Goal: Information Seeking & Learning: Learn about a topic

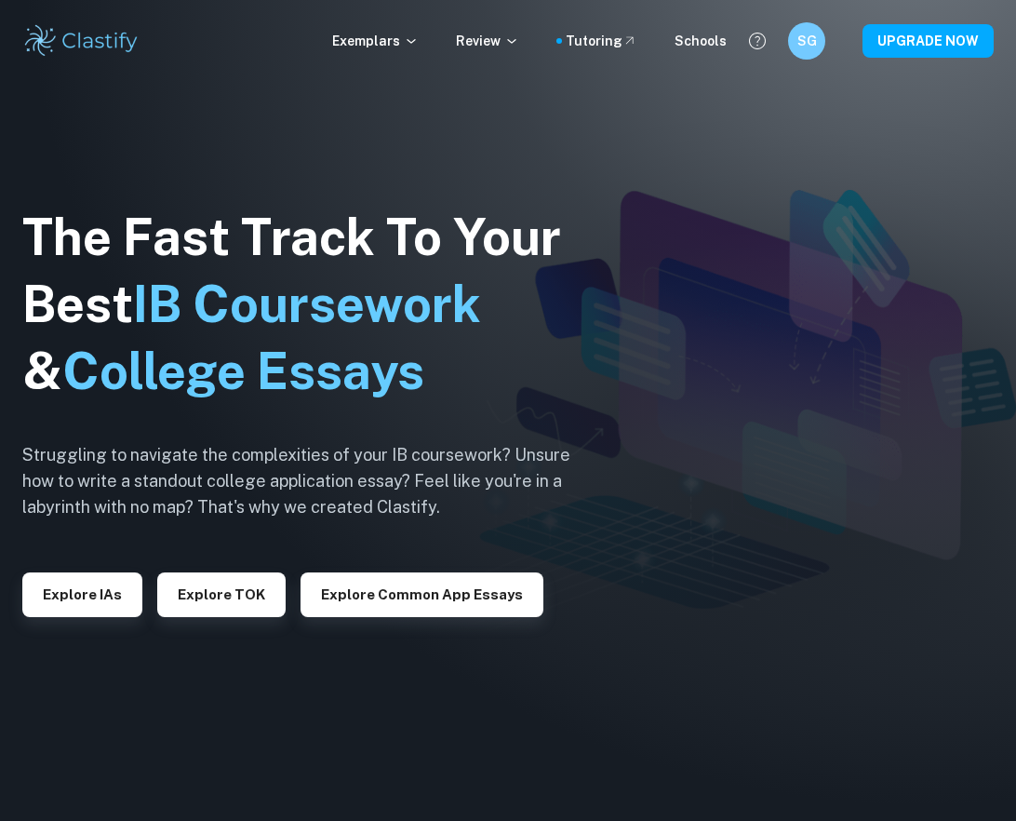
click at [842, 244] on img at bounding box center [508, 410] width 1016 height 821
click at [83, 587] on button "Explore IAs" at bounding box center [82, 594] width 120 height 45
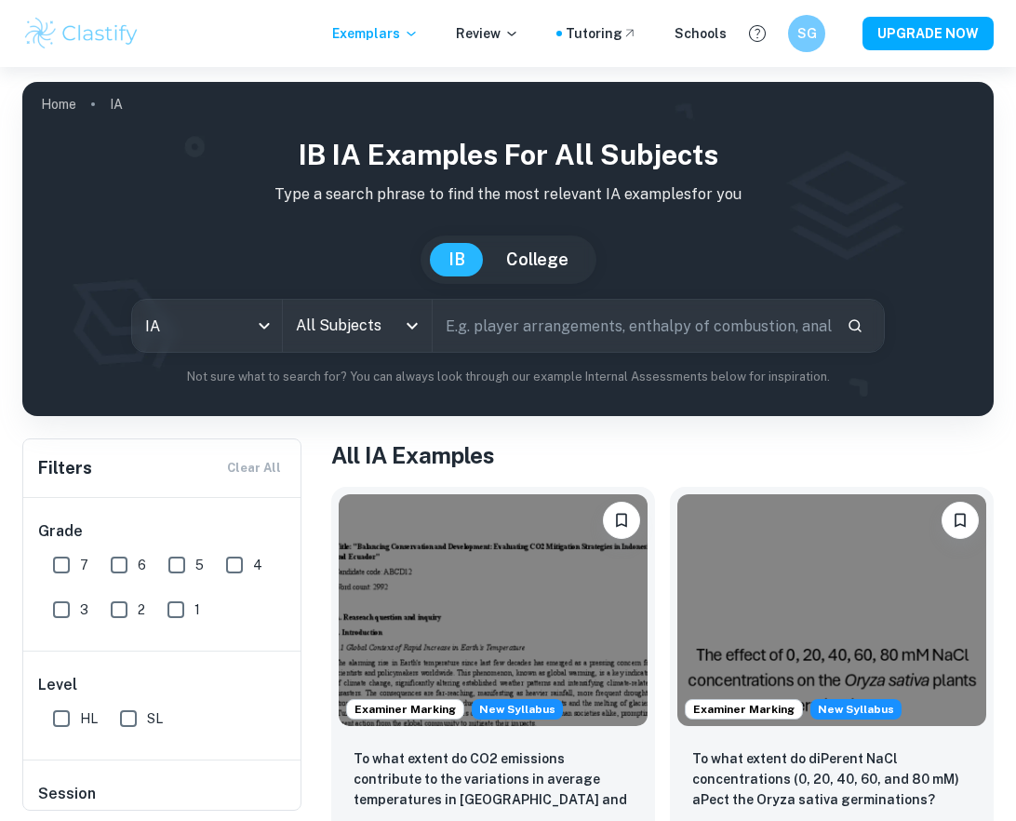
click at [742, 446] on h1 "All IA Examples" at bounding box center [662, 455] width 663 height 34
click at [611, 336] on input "text" at bounding box center [632, 326] width 399 height 52
click at [355, 316] on input "All Subjects" at bounding box center [343, 325] width 105 height 35
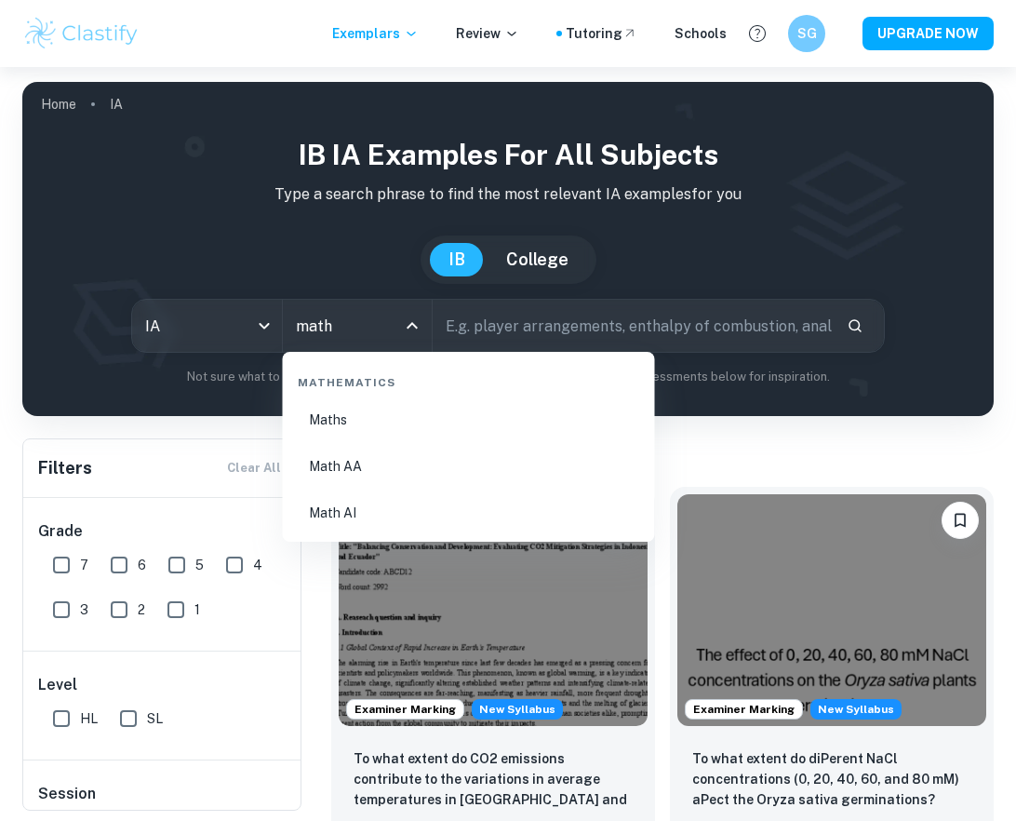
click at [361, 464] on li "Math AA" at bounding box center [468, 466] width 357 height 43
type input "Math AA"
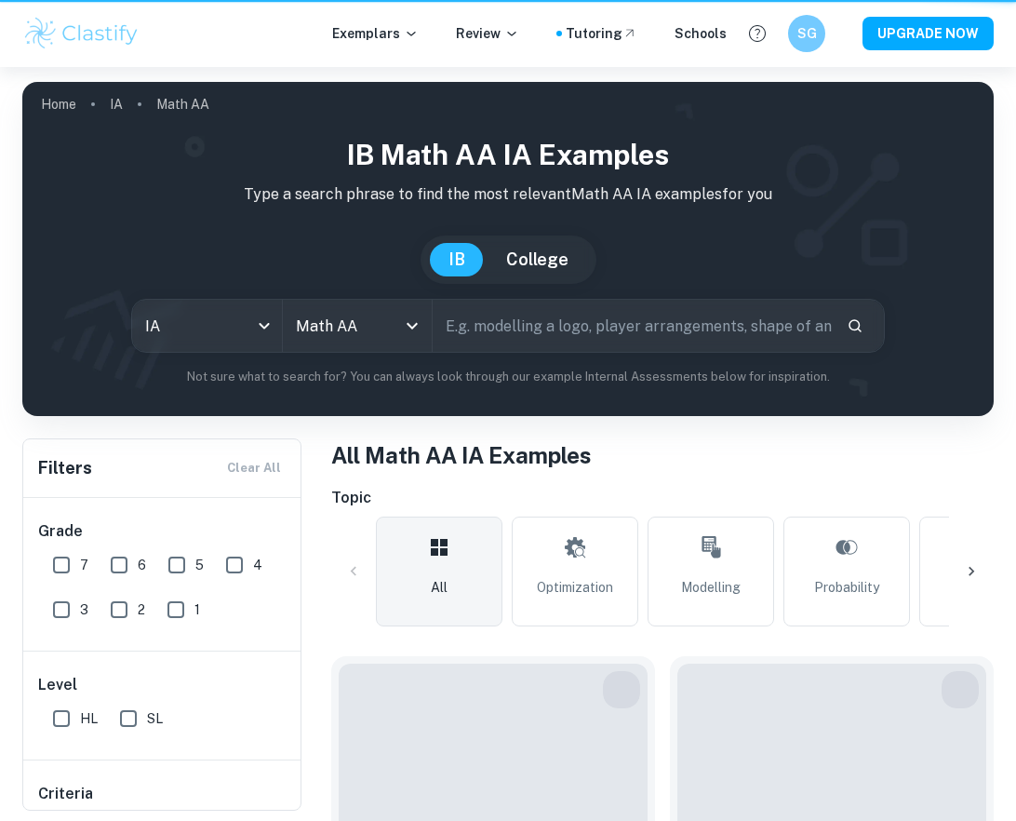
click at [531, 335] on input "text" at bounding box center [632, 326] width 399 height 52
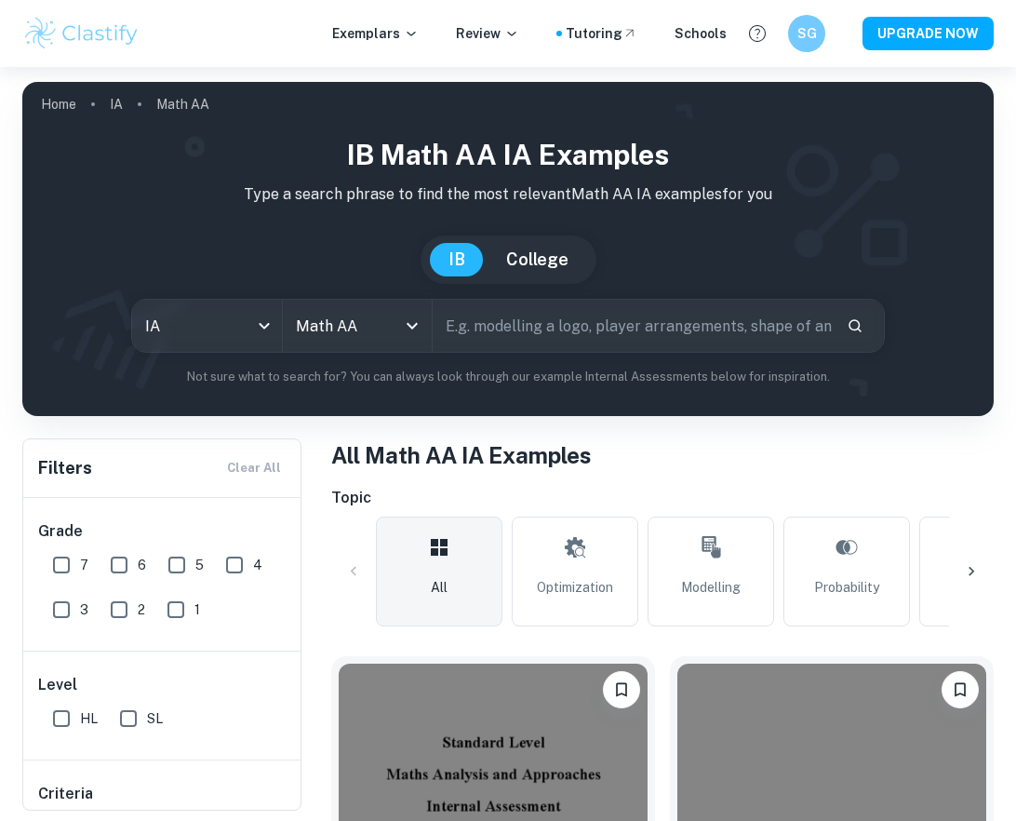
type input "´"
type input "pool"
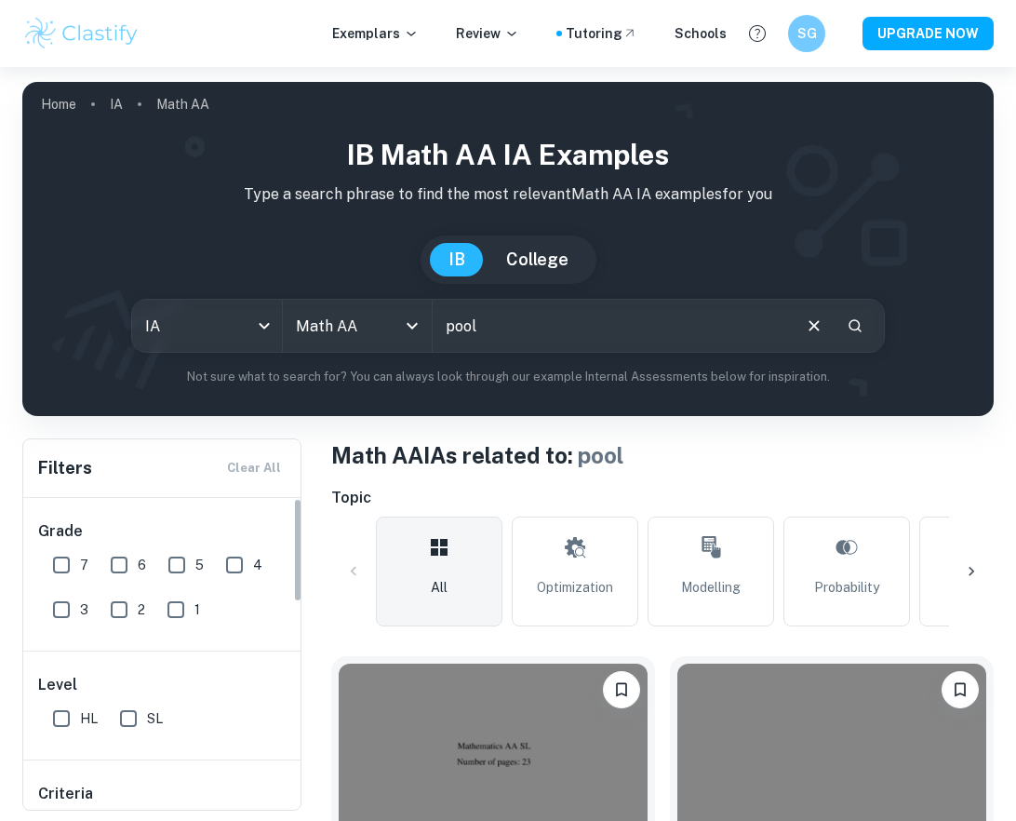
click at [134, 727] on input "SL" at bounding box center [128, 718] width 37 height 37
checkbox input "true"
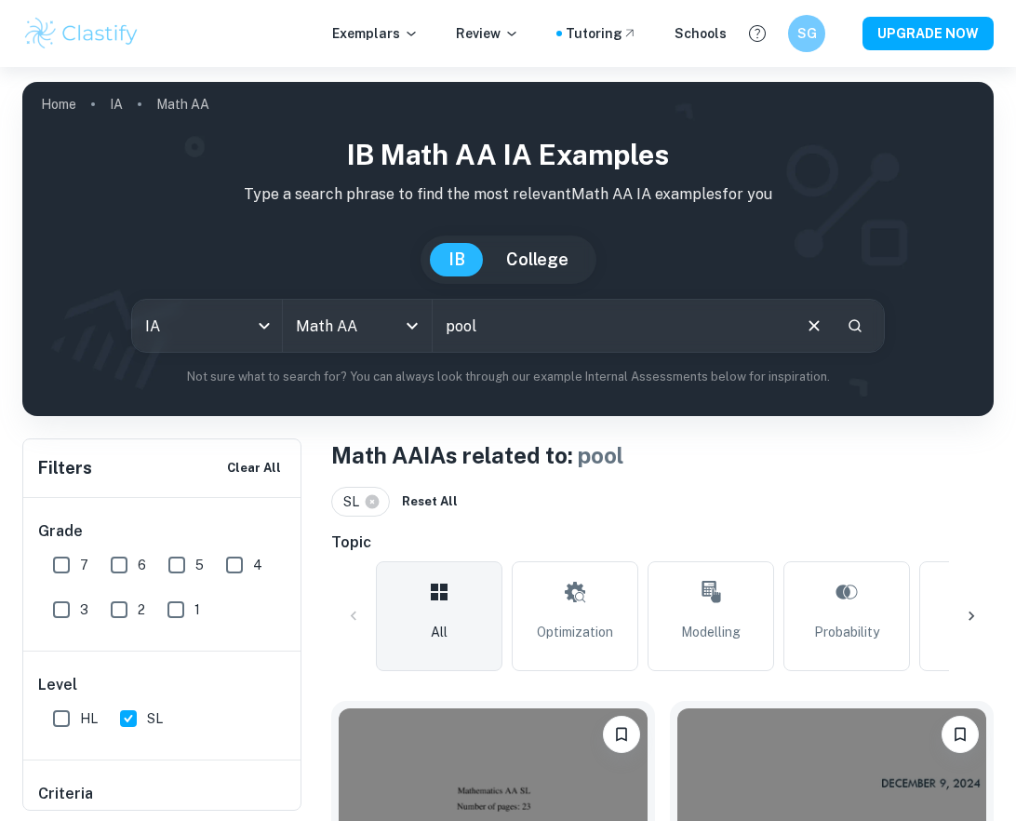
click at [584, 334] on input "pool" at bounding box center [611, 326] width 356 height 52
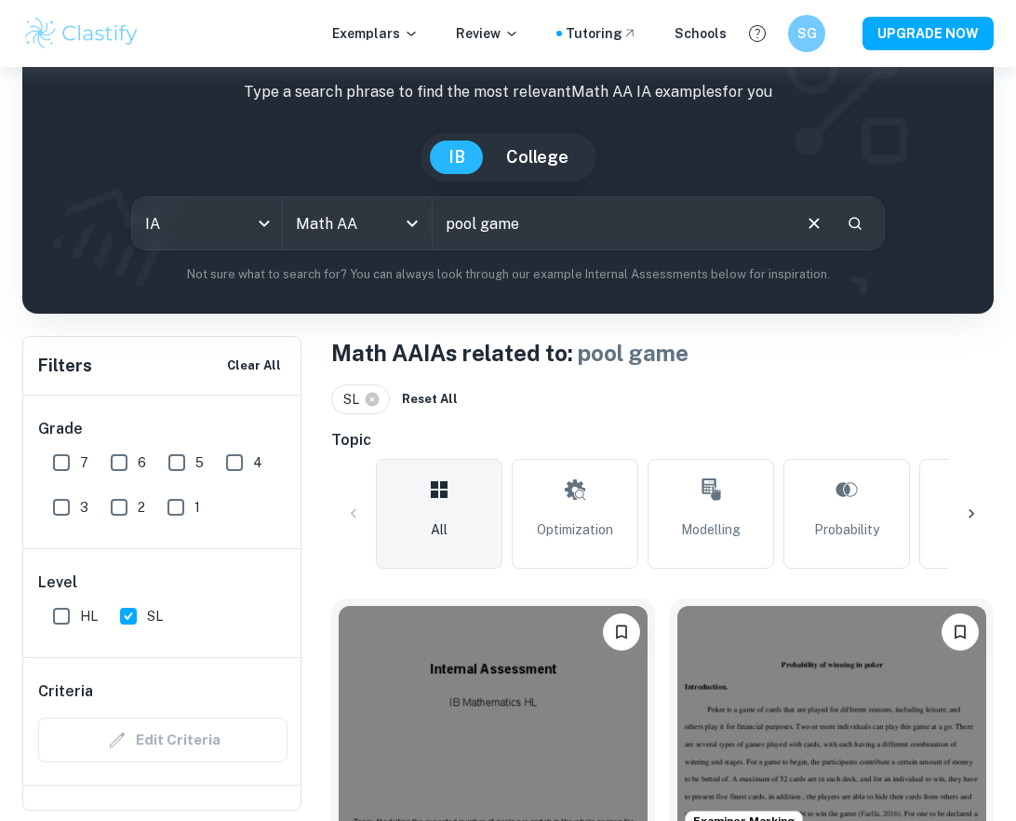
scroll to position [102, 0]
click at [548, 232] on input "pool game" at bounding box center [611, 223] width 356 height 52
type input "b"
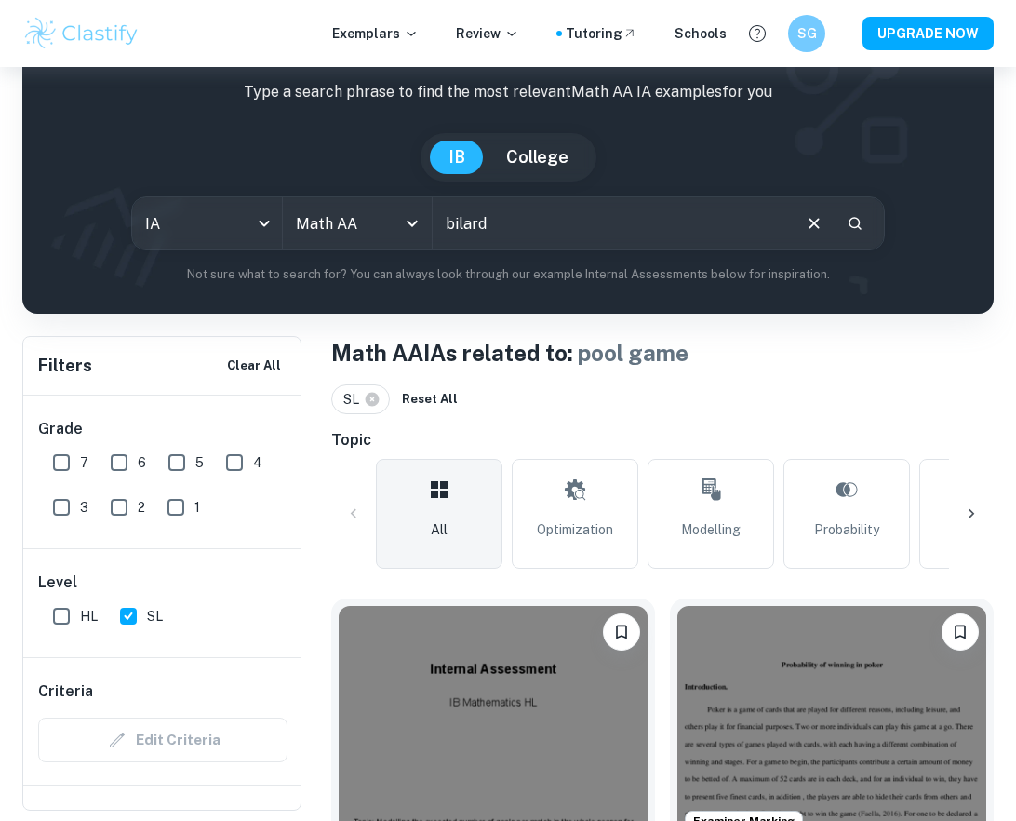
type input "bilard"
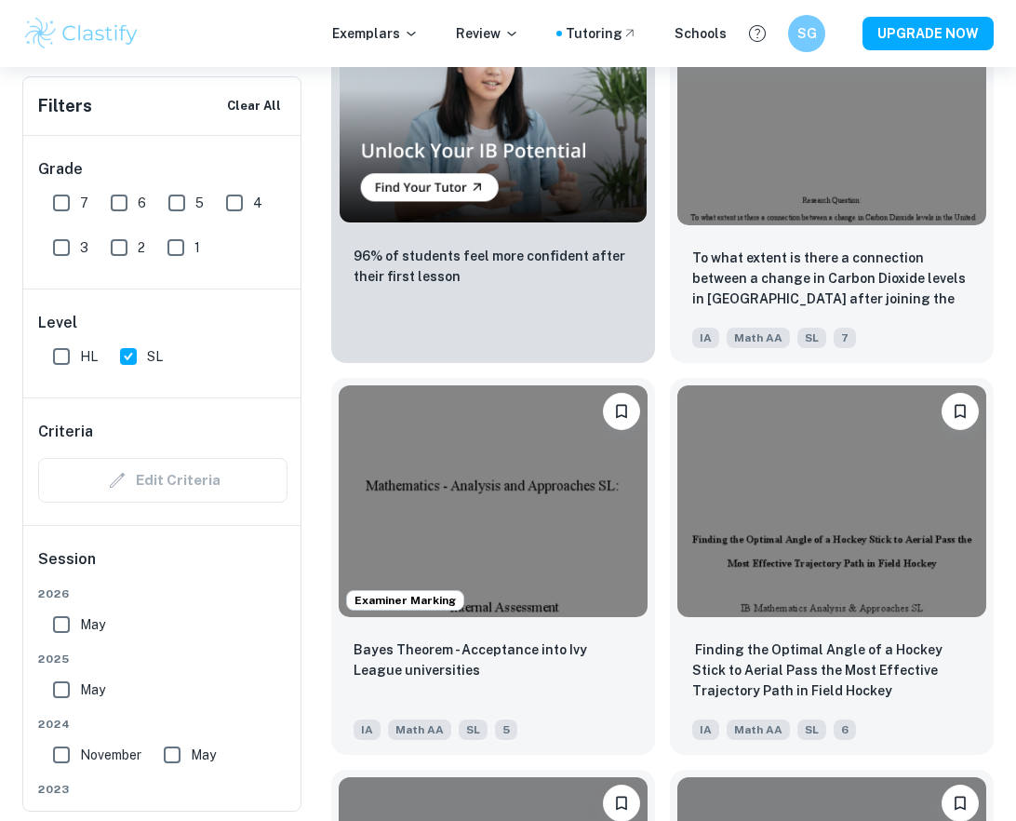
scroll to position [1891, 0]
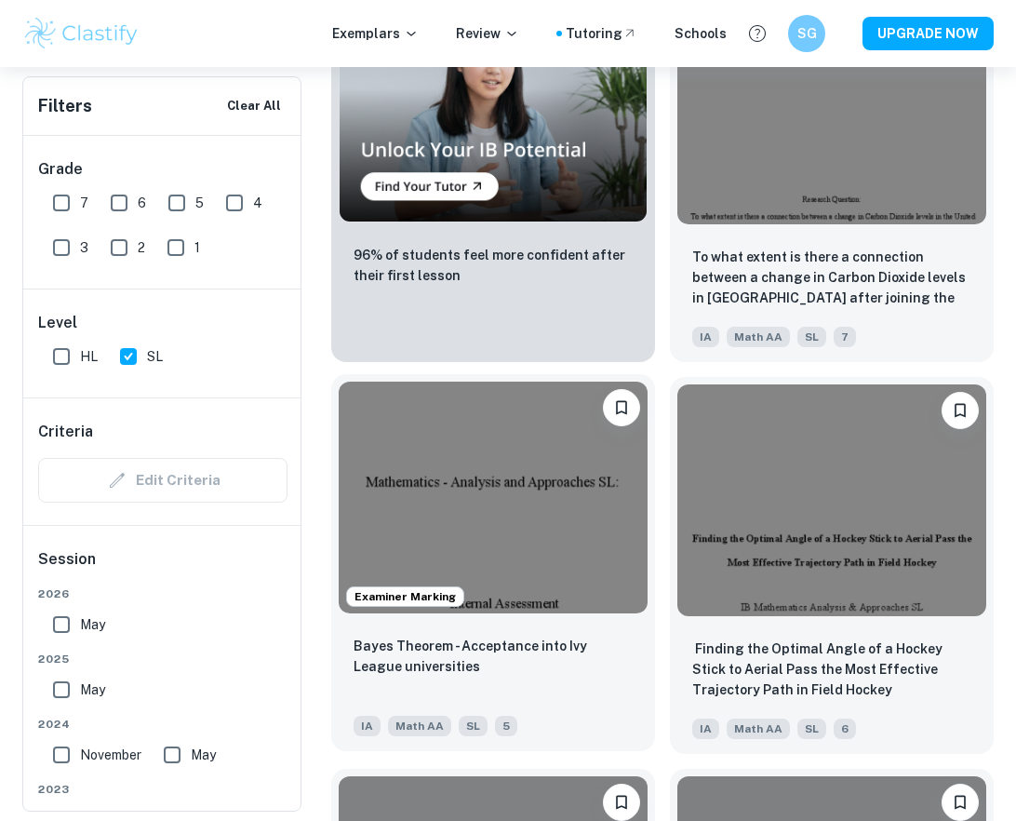
click at [580, 532] on img at bounding box center [493, 498] width 309 height 232
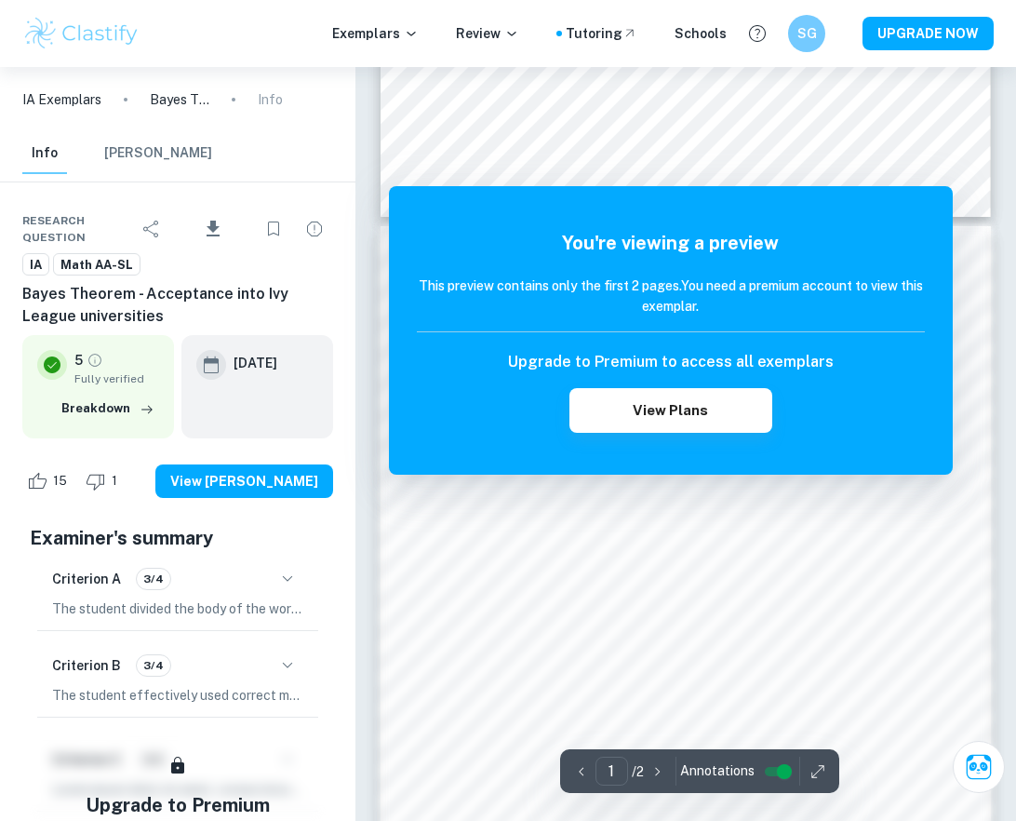
scroll to position [742, 0]
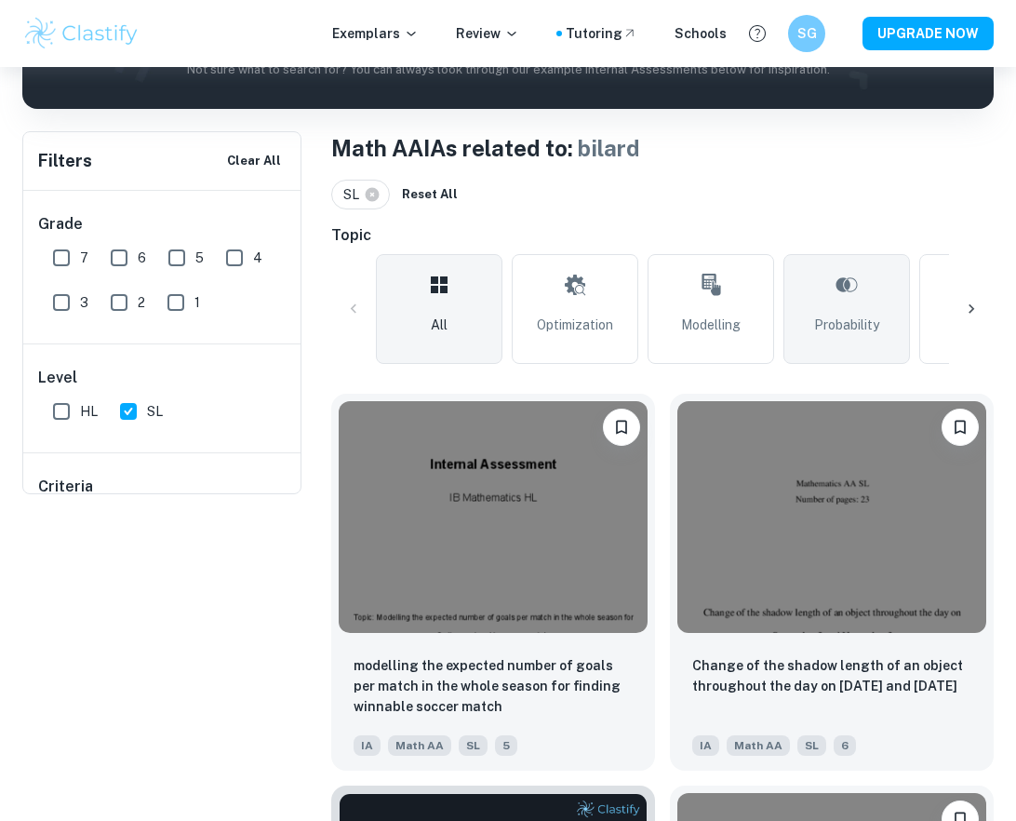
scroll to position [-4, 0]
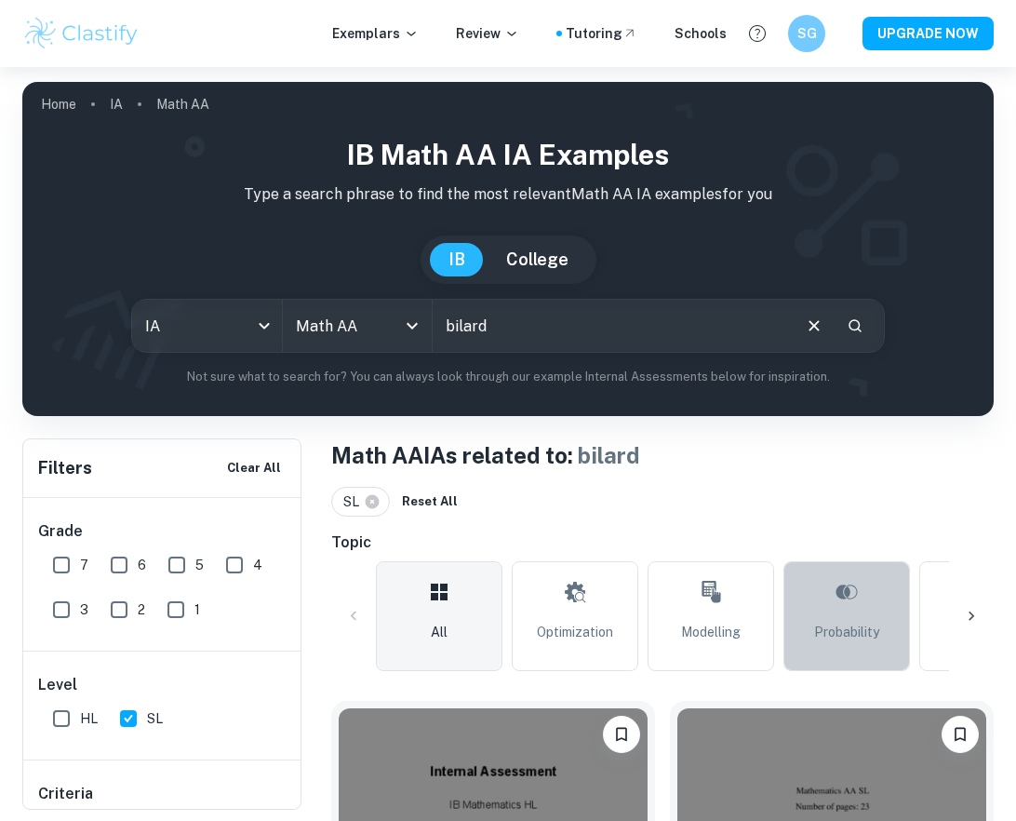
click at [828, 610] on link "Probability" at bounding box center [847, 616] width 127 height 110
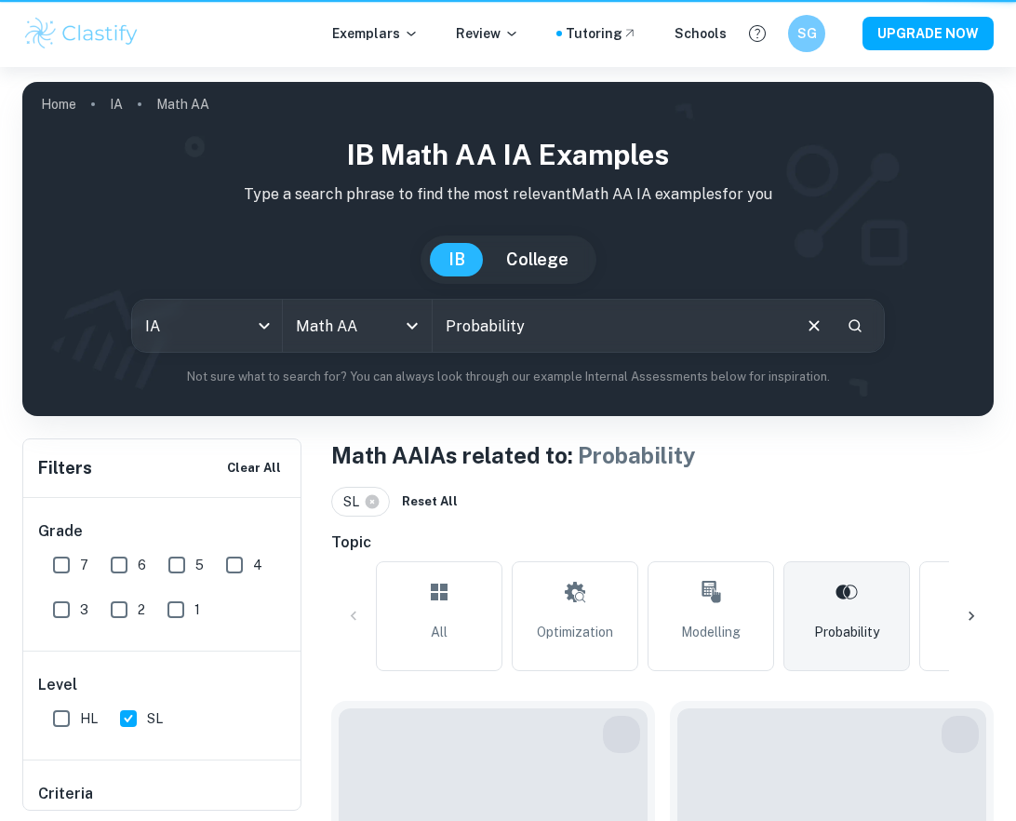
type input "Probability"
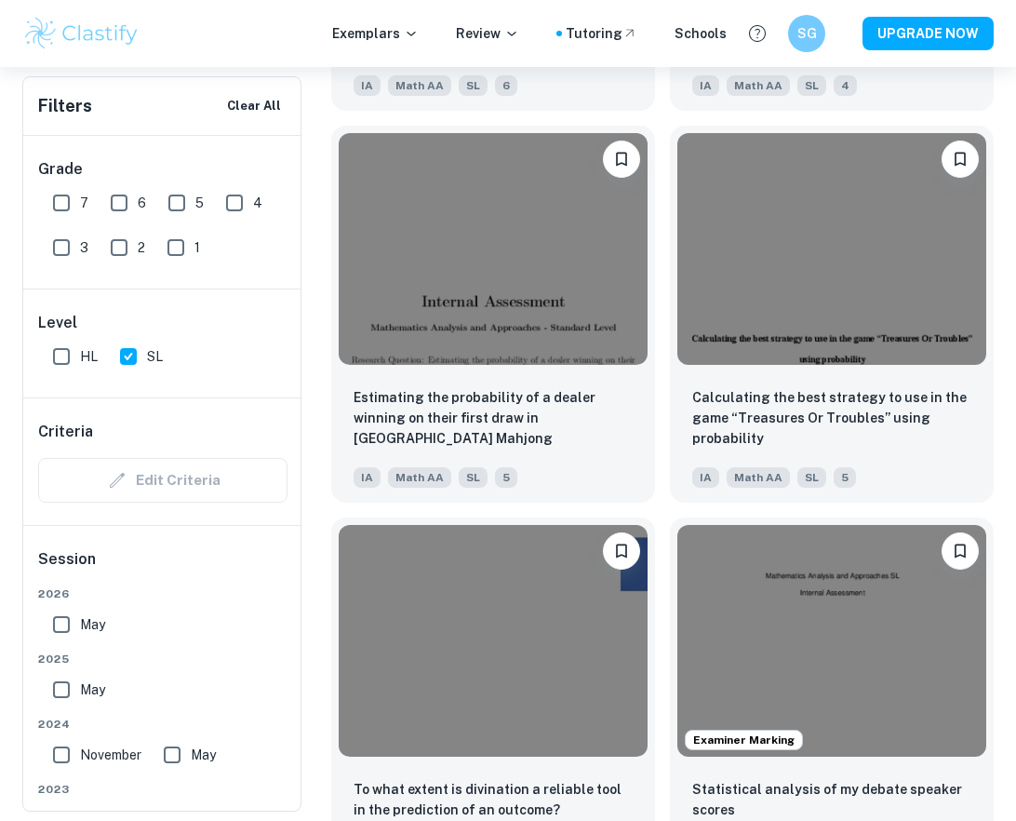
scroll to position [3317, 0]
